Goal: Task Accomplishment & Management: Complete application form

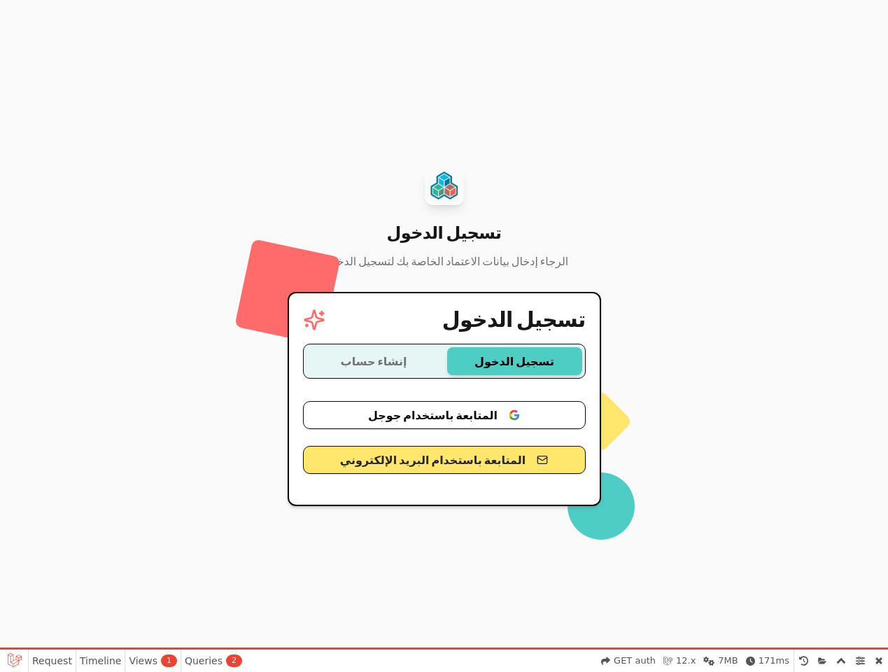
click at [444, 336] on div "تسجيل الدخول تسجيل الدخول إنشاء حساب المتابعة باستخدام جوجل المتابعة باستخدام ا…" at bounding box center [444, 399] width 313 height 214
click at [514, 361] on button "تسجيل الدخول" at bounding box center [514, 361] width 135 height 28
click at [374, 361] on button "إنشاء حساب" at bounding box center [373, 361] width 135 height 28
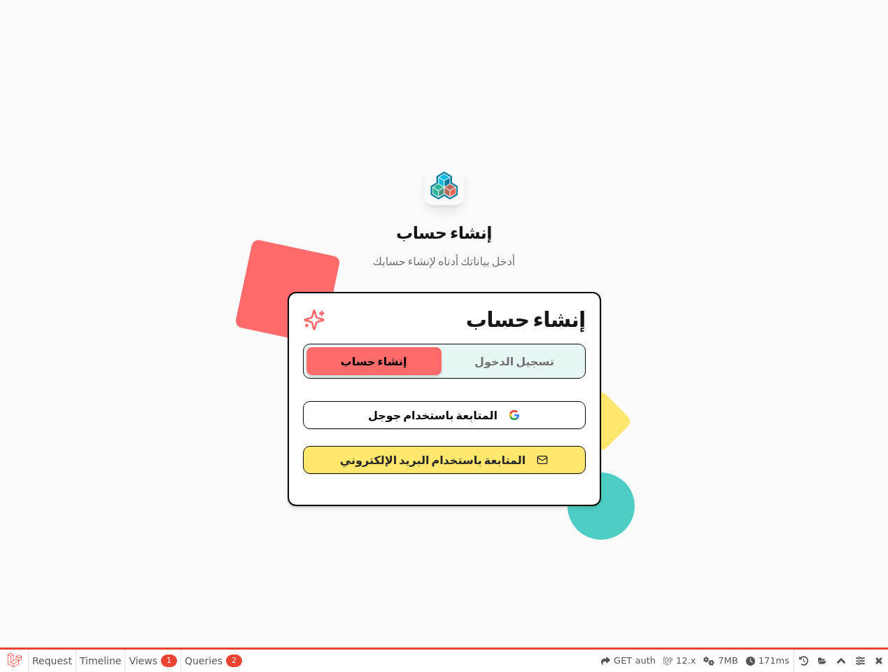
click at [444, 415] on button "المتابعة باستخدام جوجل" at bounding box center [444, 415] width 283 height 28
click at [444, 460] on button "المتابعة باستخدام البريد الإلكتروني" at bounding box center [444, 460] width 283 height 28
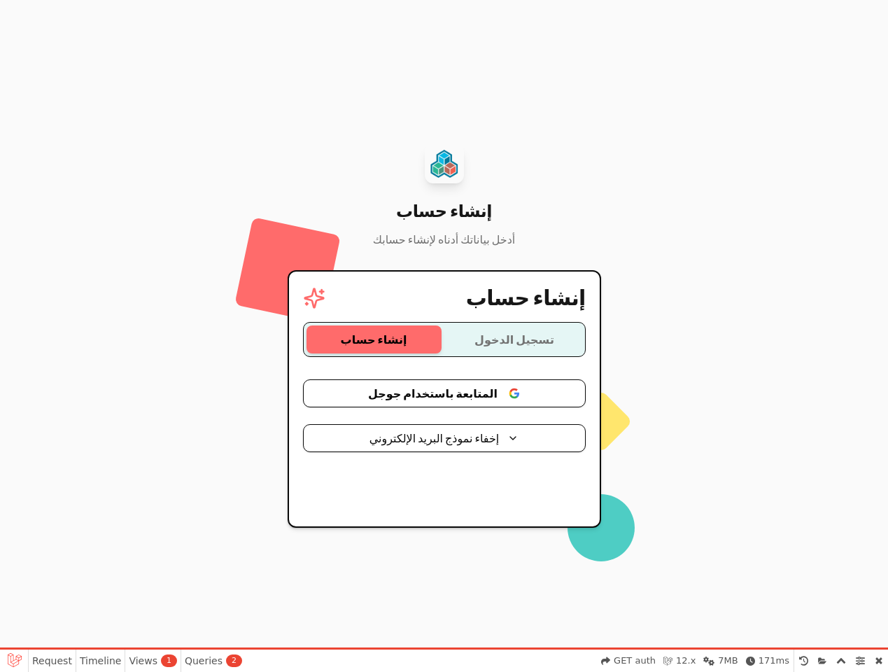
click at [14, 660] on link at bounding box center [14, 659] width 28 height 21
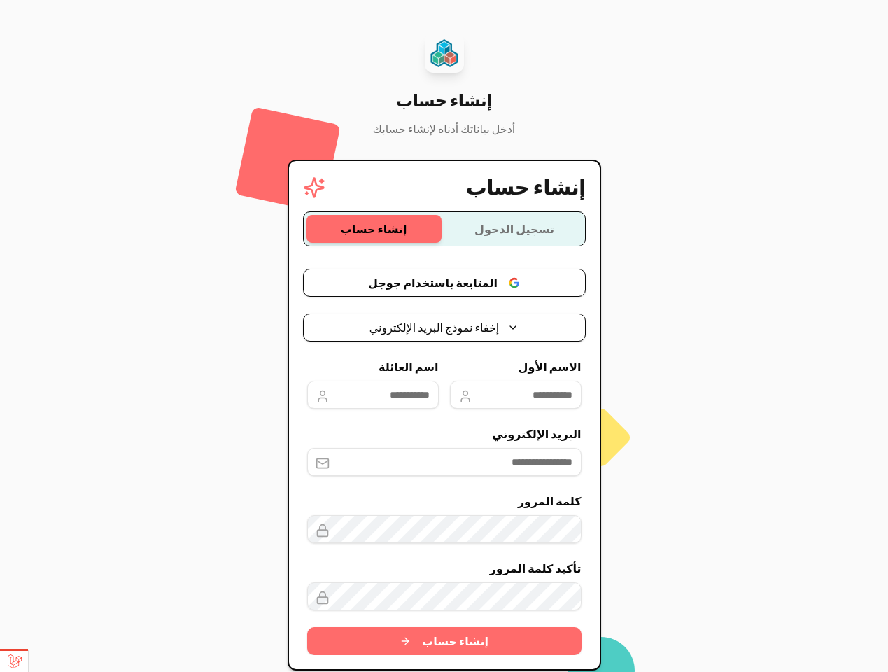
click at [49, 661] on div "إنشاء حساب إنشاء حساب أدخل بياناتك أدناه لإنشاء حسابك إنشاء حساب تسجيل الدخول إ…" at bounding box center [444, 352] width 888 height 704
click at [92, 661] on div "إنشاء حساب إنشاء حساب أدخل بياناتك أدناه لإنشاء حسابك إنشاء حساب تسجيل الدخول إ…" at bounding box center [444, 352] width 888 height 704
click at [140, 661] on div "إنشاء حساب إنشاء حساب أدخل بياناتك أدناه لإنشاء حسابك إنشاء حساب تسجيل الدخول إ…" at bounding box center [444, 352] width 888 height 704
click at [195, 661] on div "إنشاء حساب إنشاء حساب أدخل بياناتك أدناه لإنشاء حسابك إنشاء حساب تسجيل الدخول إ…" at bounding box center [444, 352] width 888 height 704
